Goal: Transaction & Acquisition: Purchase product/service

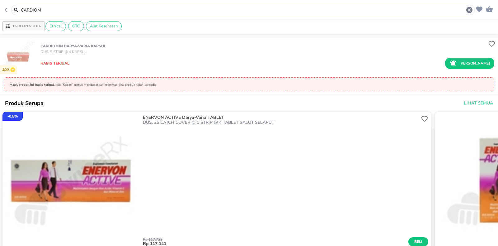
click at [55, 8] on div "CARDIOM" at bounding box center [243, 10] width 464 height 11
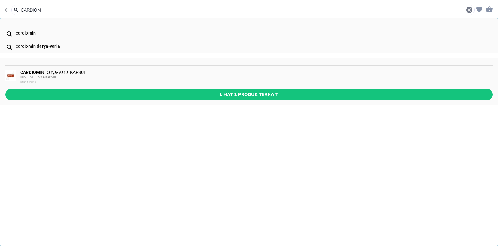
drag, startPoint x: 51, startPoint y: 11, endPoint x: 0, endPoint y: 30, distance: 54.3
click at [5, 15] on div "CARDIOM cardiom in cardiom in darya-varia CARDIOM IN Darya-Varia KAPSUL DUS, 5 …" at bounding box center [240, 10] width 470 height 11
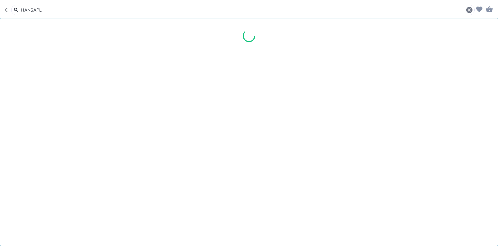
type input "HANSAPL"
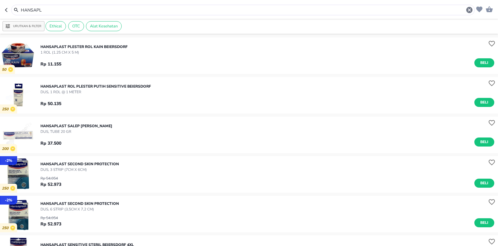
scroll to position [899, 0]
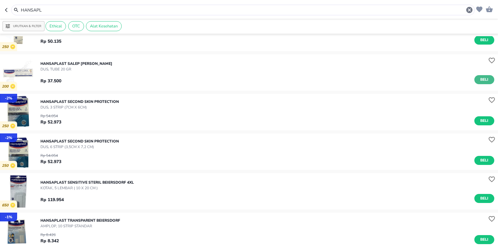
click at [479, 77] on span "Beli" at bounding box center [484, 79] width 11 height 7
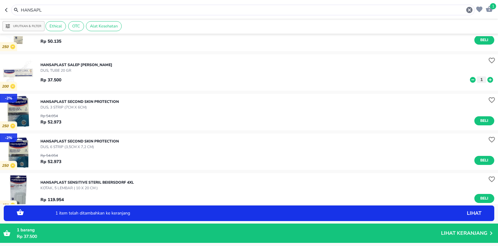
click at [486, 79] on icon at bounding box center [490, 79] width 8 height 7
drag, startPoint x: 56, startPoint y: 8, endPoint x: 0, endPoint y: 23, distance: 57.9
click at [0, 23] on div "2 HANSAPL Urutkan & Filter Ethical OTC Alat Kesehatan 2300 HANSAPLAST PLESTER R…" at bounding box center [249, 123] width 498 height 246
